Goal: Information Seeking & Learning: Learn about a topic

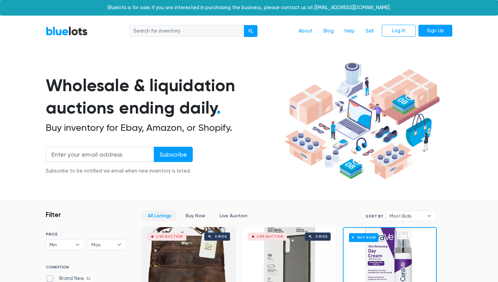
scroll to position [1035, 0]
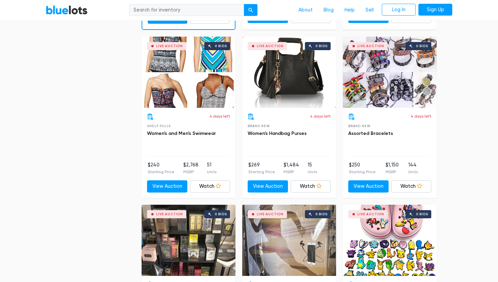
click at [288, 73] on div "Live Auction 0 bids" at bounding box center [289, 72] width 94 height 71
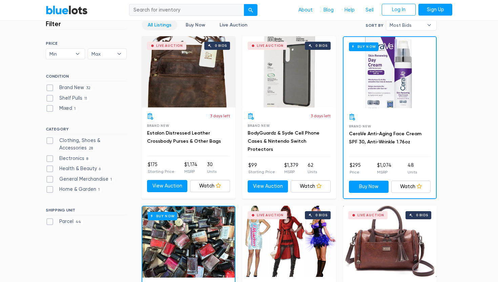
scroll to position [196, 0]
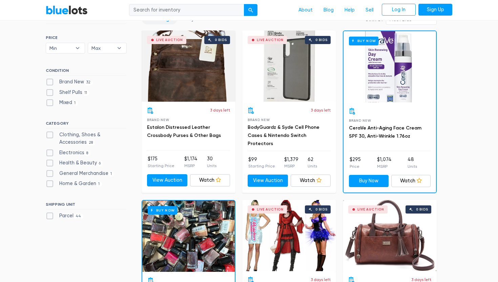
click at [49, 83] on label "Brand New 32" at bounding box center [69, 81] width 47 height 7
click at [49, 83] on New"] "Brand New 32" at bounding box center [48, 80] width 4 height 4
checkbox New"] "true"
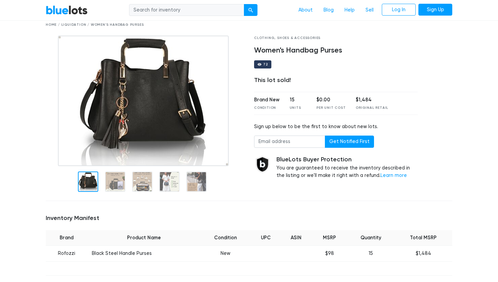
scroll to position [41, 0]
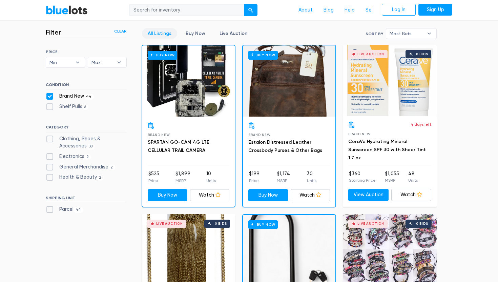
scroll to position [182, 0]
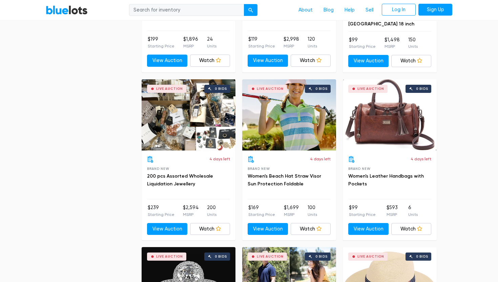
scroll to position [1496, 0]
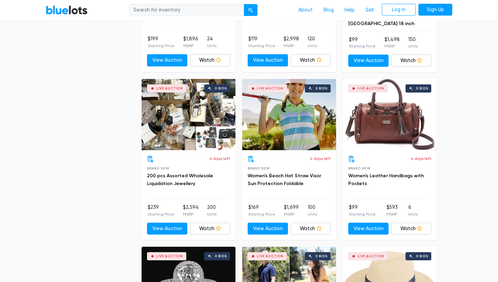
click at [187, 118] on div "Live Auction 0 bids" at bounding box center [188, 114] width 94 height 71
click at [463, 169] on section "Filter Filter & Sort Clear SORT BY Most Bids Ending Soonest Newly Listed Lowest…" at bounding box center [249, 162] width 498 height 2914
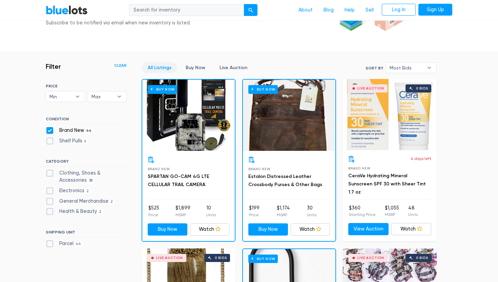
scroll to position [149, 0]
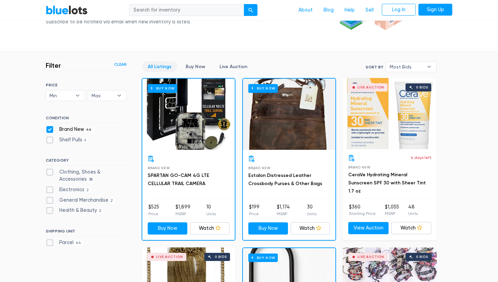
click at [49, 130] on label "Brand New 44" at bounding box center [70, 129] width 48 height 7
click at [49, 130] on New"] "Brand New 44" at bounding box center [48, 128] width 4 height 4
checkbox New"] "false"
click at [50, 140] on label "Shelf Pulls 6" at bounding box center [67, 139] width 43 height 7
click at [50, 140] on Pulls"] "Shelf Pulls 6" at bounding box center [48, 138] width 4 height 4
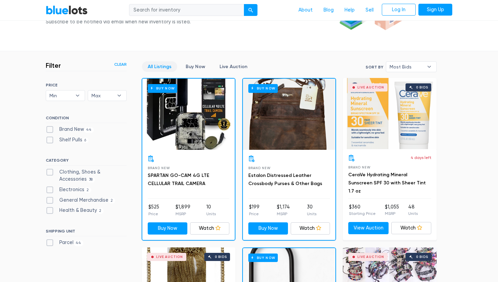
checkbox Pulls"] "true"
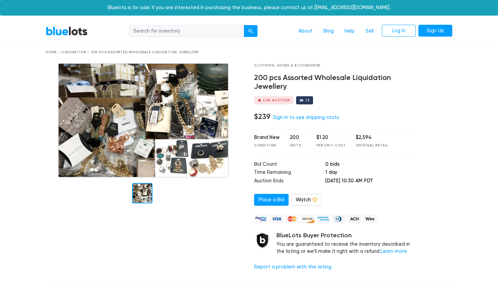
click at [200, 154] on img at bounding box center [143, 120] width 171 height 114
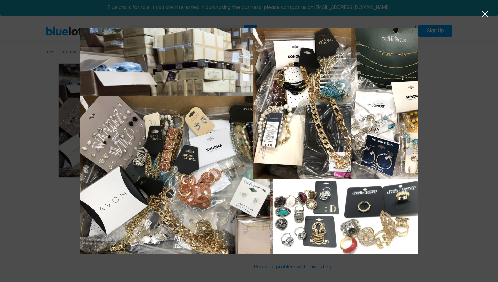
click at [484, 15] on icon at bounding box center [485, 14] width 10 height 10
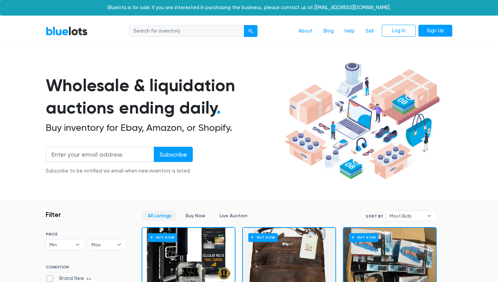
scroll to position [182, 0]
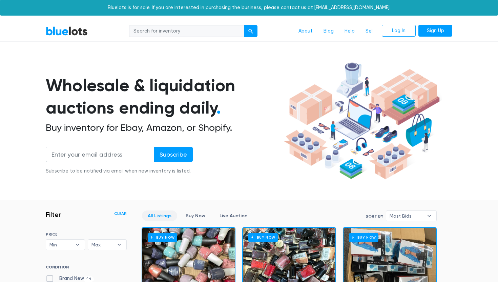
scroll to position [182, 0]
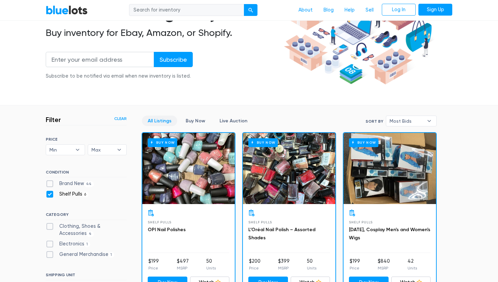
scroll to position [81, 0]
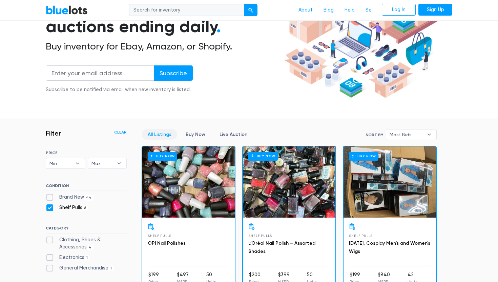
click at [49, 207] on label "Shelf Pulls 6" at bounding box center [67, 207] width 43 height 7
click at [49, 207] on Pulls"] "Shelf Pulls 6" at bounding box center [48, 206] width 4 height 4
checkbox Pulls"] "false"
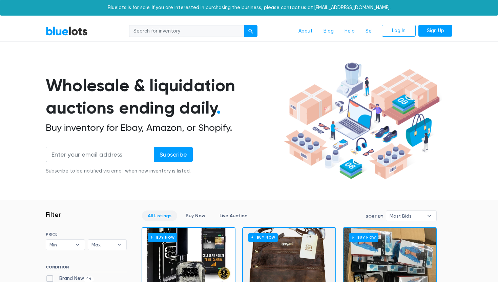
click at [190, 33] on input "search" at bounding box center [186, 31] width 115 height 12
